Goal: Transaction & Acquisition: Purchase product/service

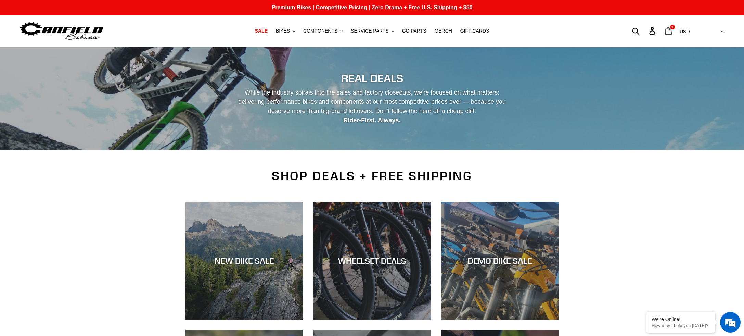
click at [672, 32] on icon at bounding box center [668, 31] width 7 height 8
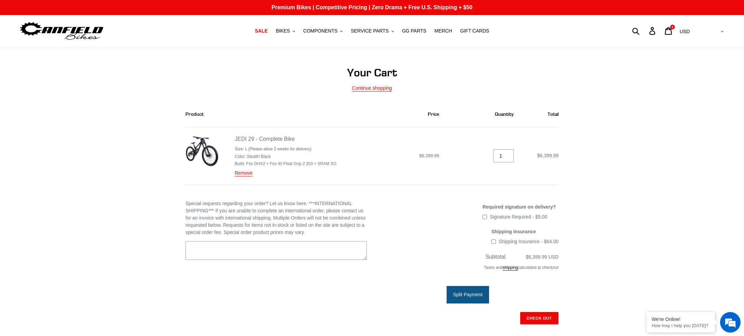
click at [204, 153] on img at bounding box center [202, 151] width 33 height 33
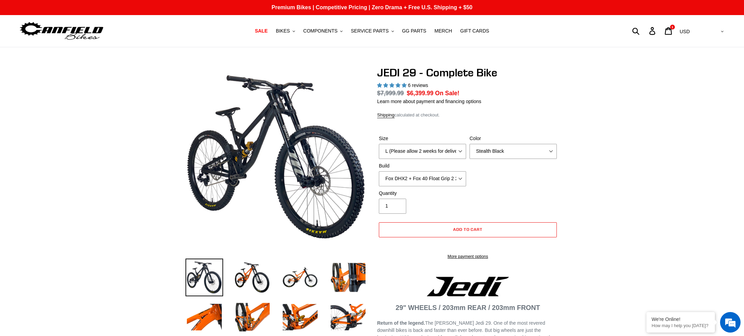
select select "highest-rating"
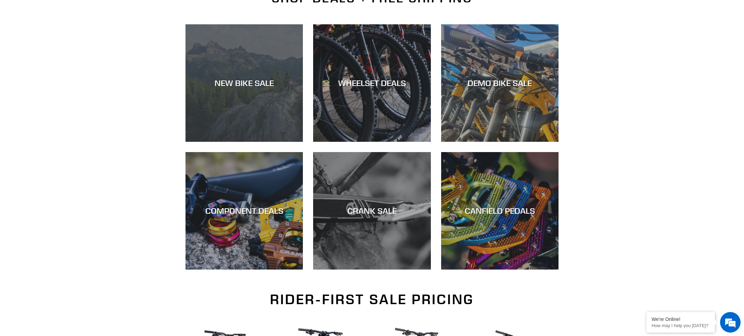
scroll to position [178, 0]
click at [263, 141] on div "NEW BIKE SALE" at bounding box center [243, 141] width 117 height 0
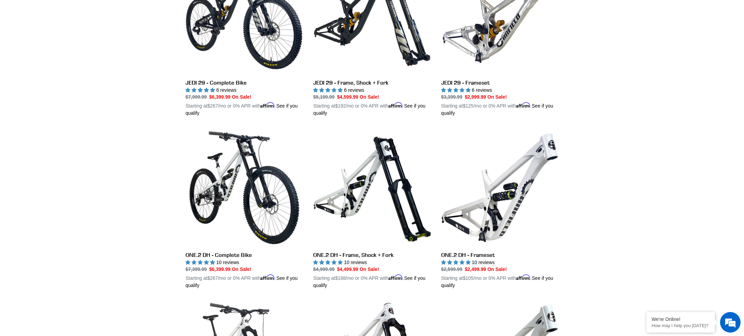
scroll to position [247, 0]
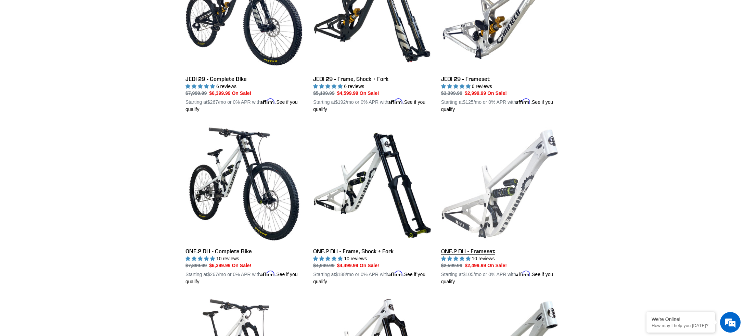
click at [508, 196] on link "ONE.2 DH - Frameset" at bounding box center [499, 205] width 117 height 160
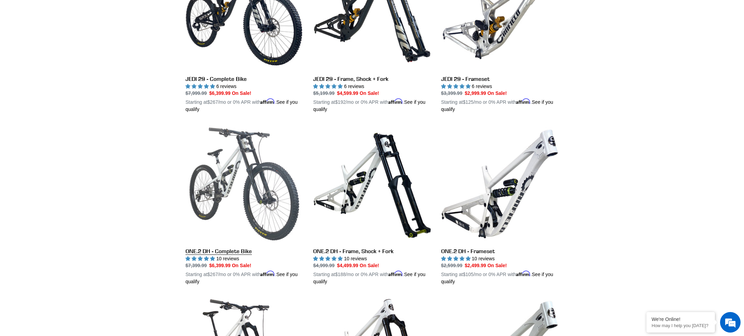
click at [231, 181] on link "ONE.2 DH - Complete Bike" at bounding box center [243, 205] width 117 height 160
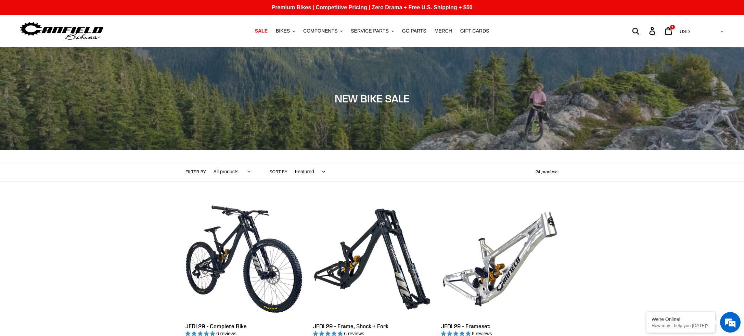
click at [71, 28] on img at bounding box center [62, 31] width 86 height 22
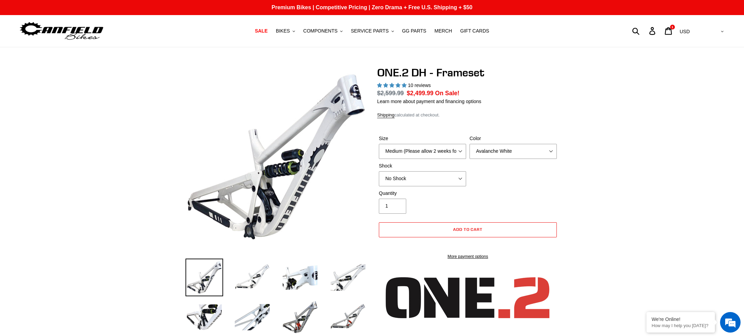
select select "highest-rating"
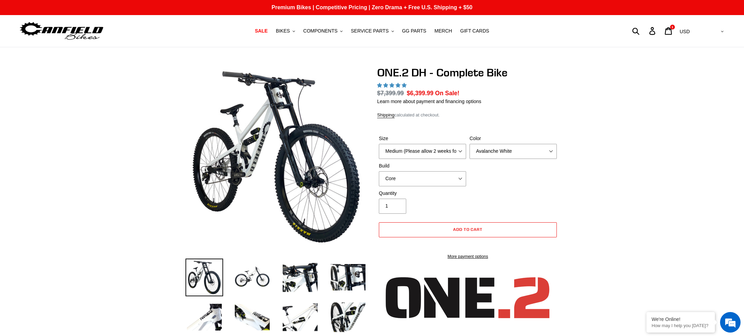
select select "highest-rating"
